Goal: Check status: Check status

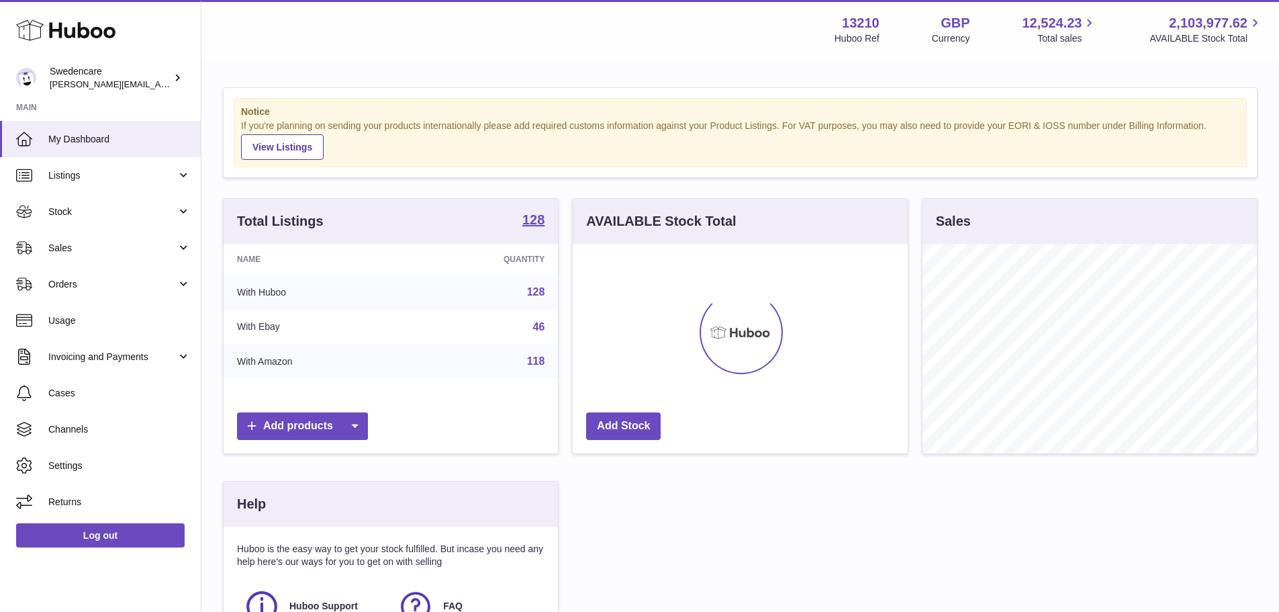
scroll to position [209, 335]
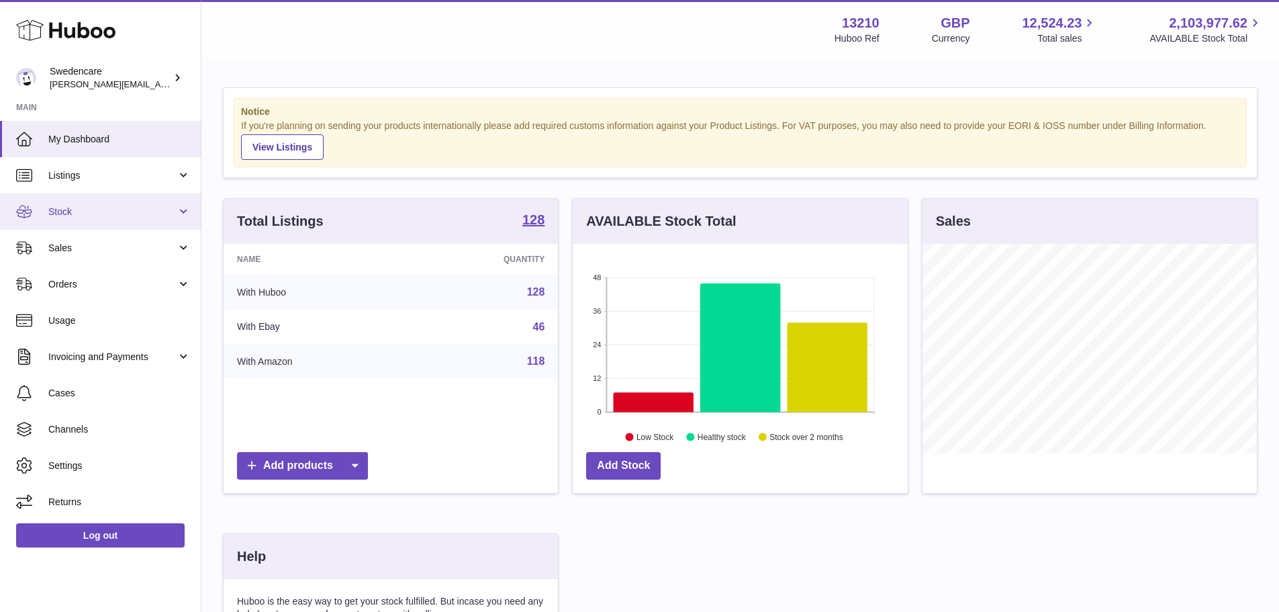
click at [95, 217] on span "Stock" at bounding box center [112, 211] width 128 height 13
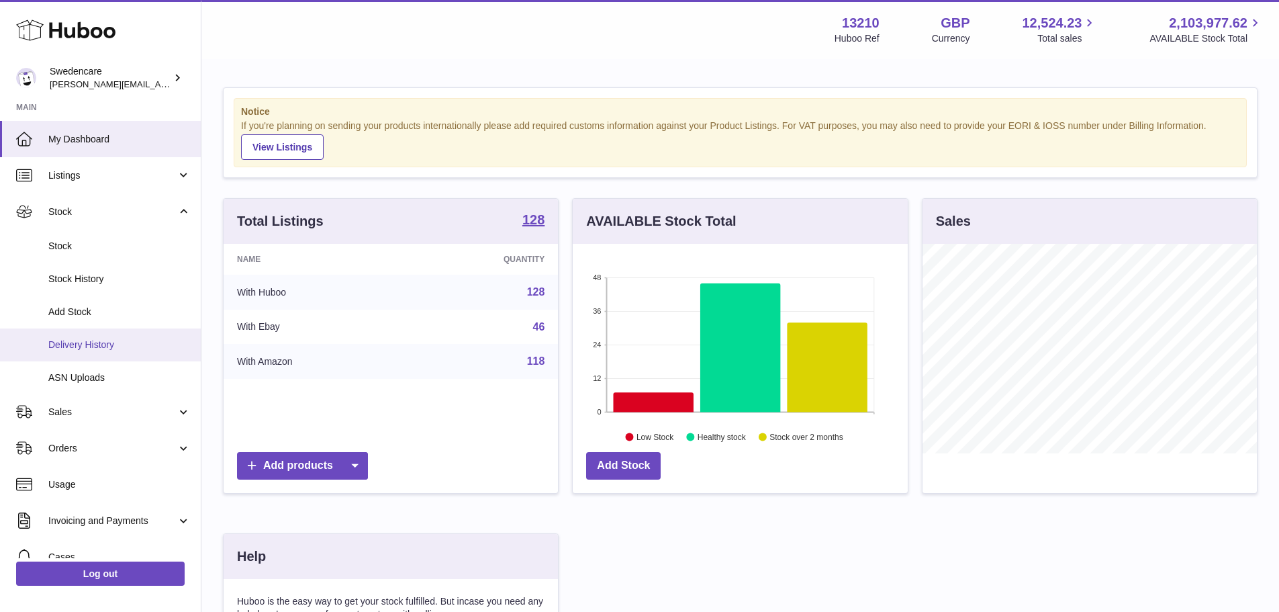
click at [83, 346] on span "Delivery History" at bounding box center [119, 344] width 142 height 13
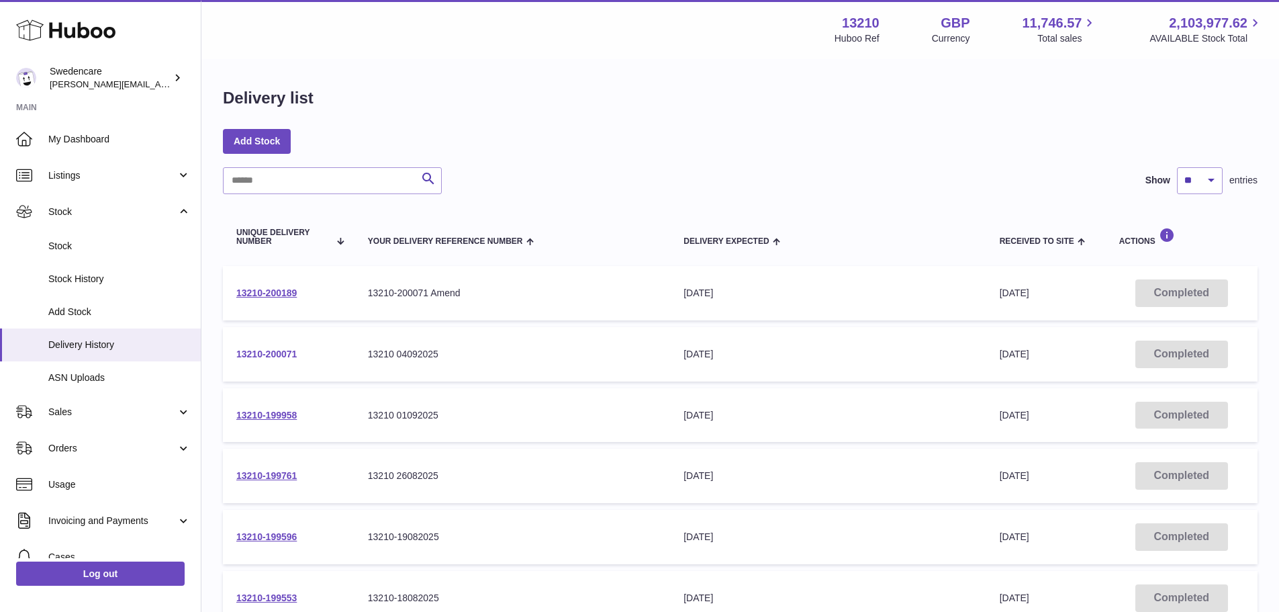
click at [275, 356] on link "13210-200071" at bounding box center [266, 353] width 60 height 11
